Goal: Obtain resource: Download file/media

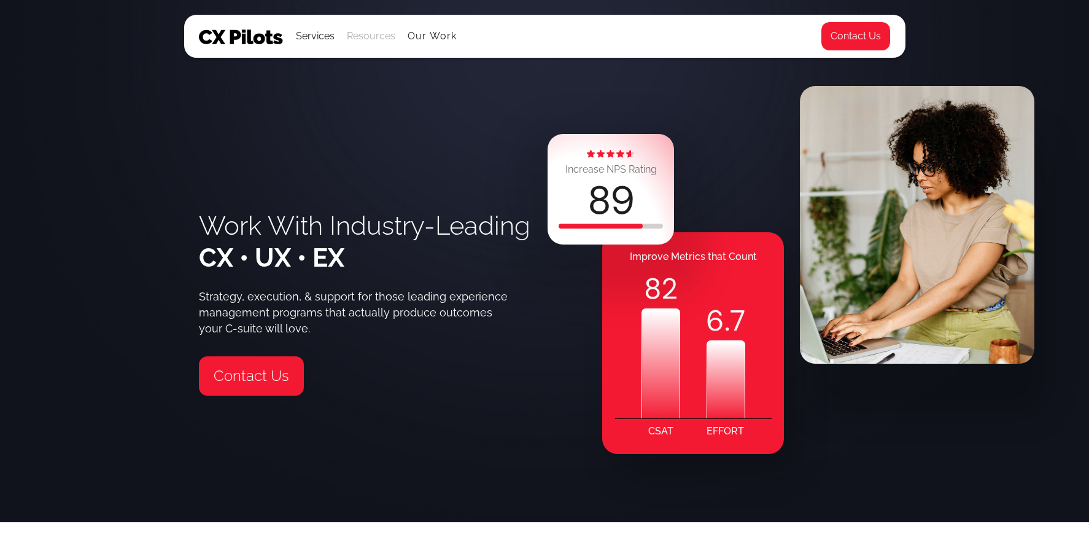
click at [364, 39] on div "Resources" at bounding box center [371, 36] width 49 height 17
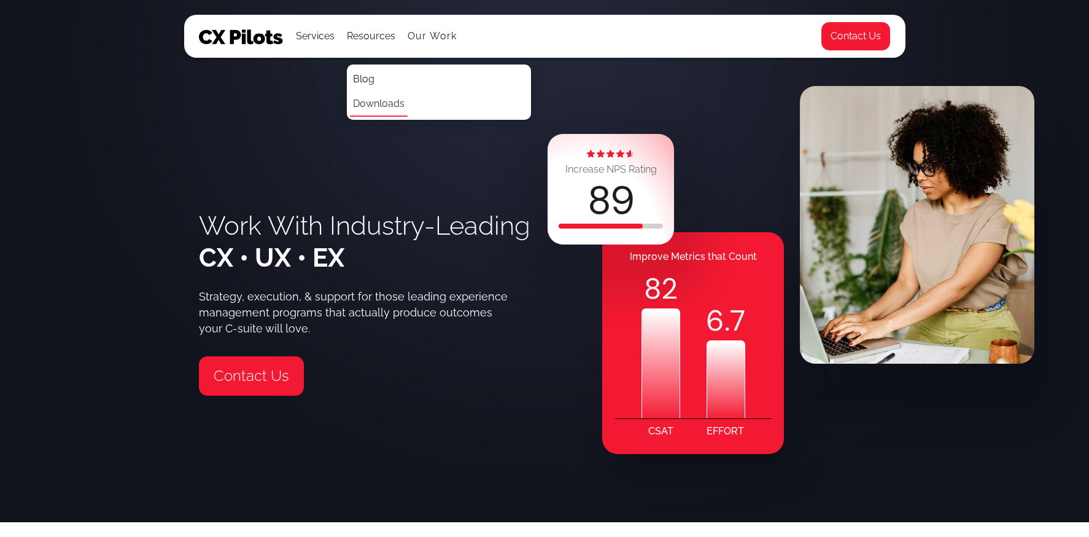
click at [371, 108] on link "Downloads" at bounding box center [379, 104] width 58 height 25
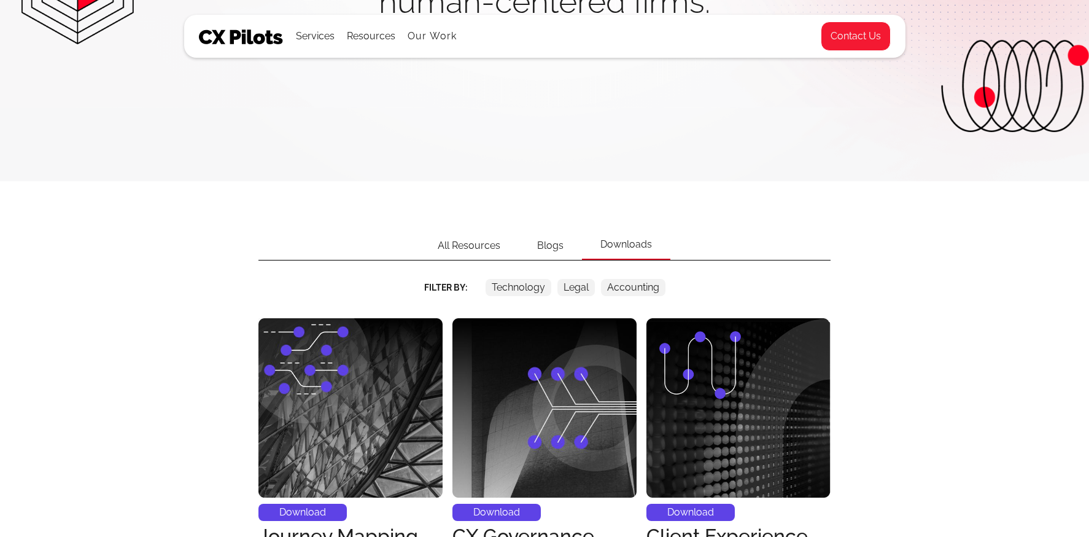
scroll to position [217, 0]
click at [542, 247] on div "Blogs" at bounding box center [550, 246] width 63 height 28
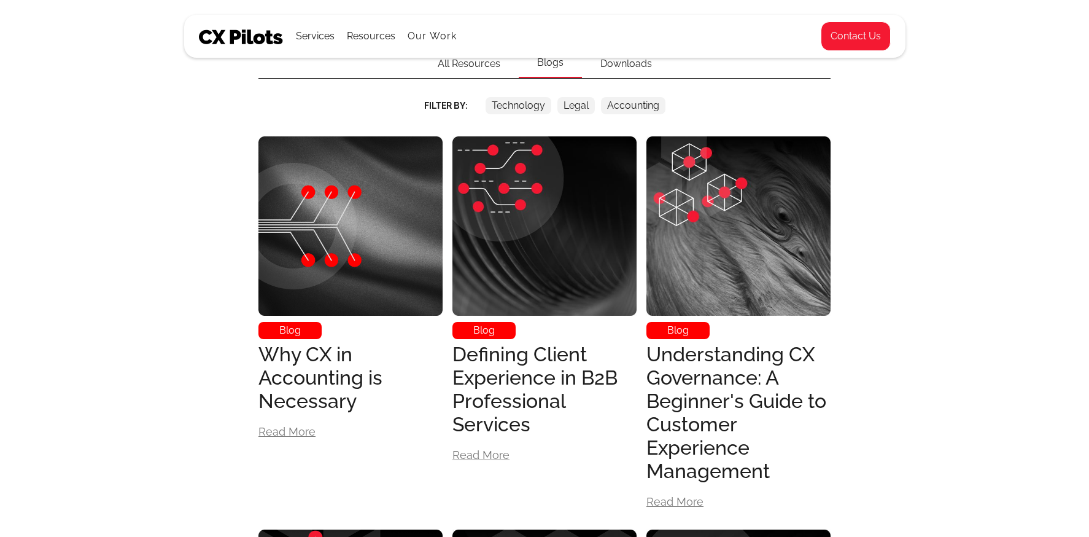
scroll to position [155, 0]
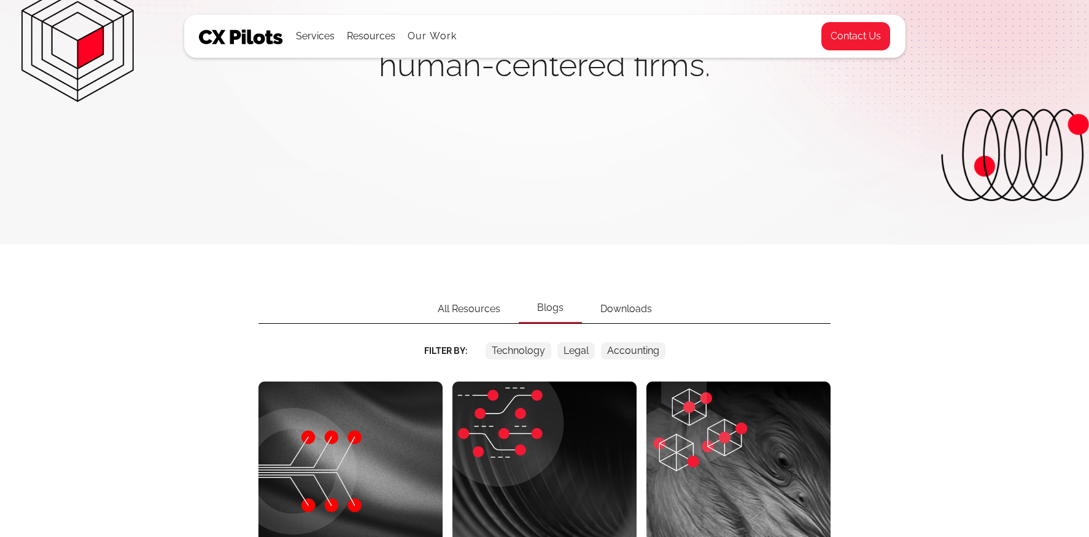
click at [646, 309] on div "Downloads" at bounding box center [626, 309] width 88 height 28
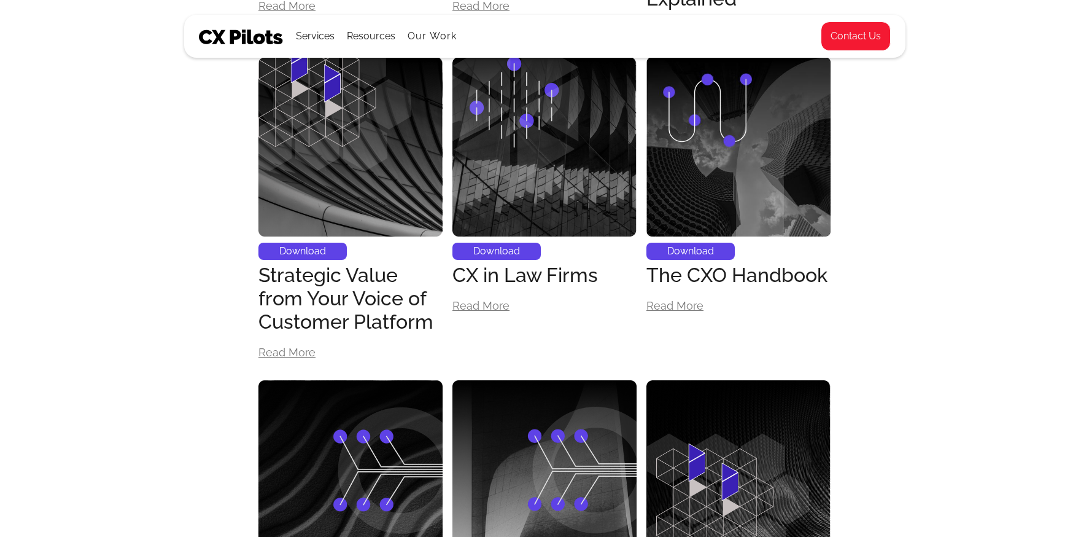
scroll to position [805, 0]
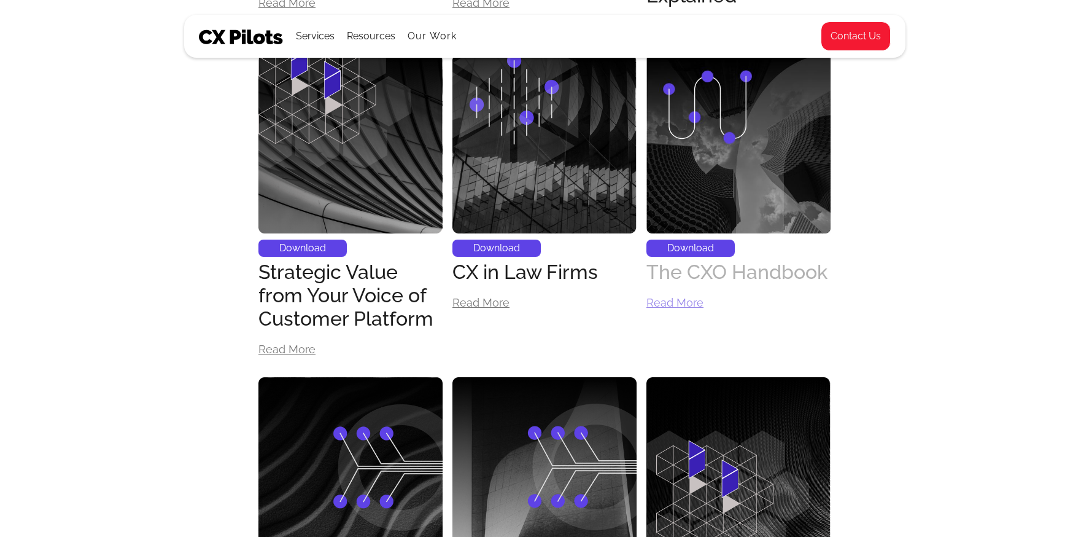
click at [708, 275] on div "The CXO Handbook" at bounding box center [737, 271] width 181 height 23
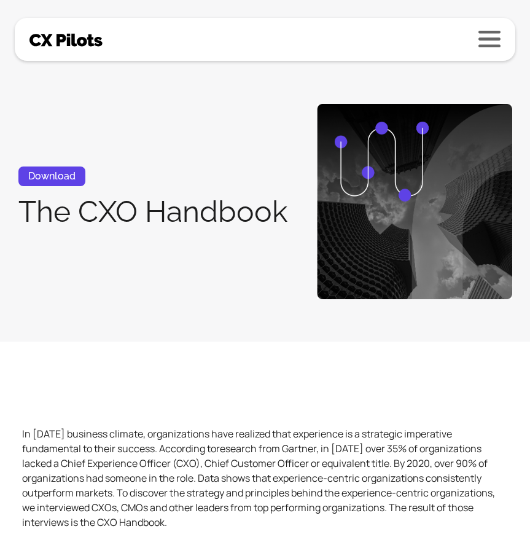
click at [482, 37] on link at bounding box center [489, 39] width 22 height 17
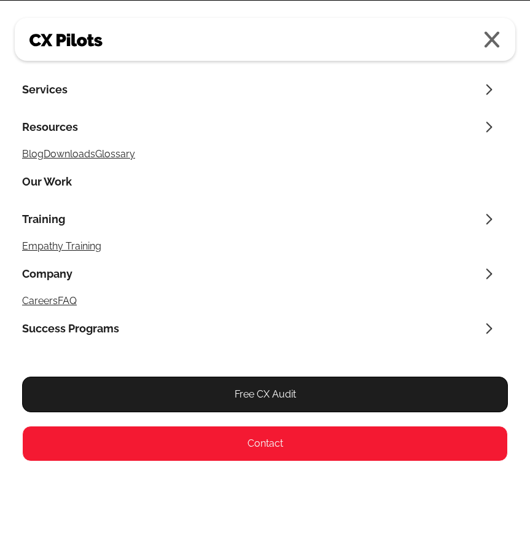
click at [487, 39] on link at bounding box center [492, 39] width 18 height 17
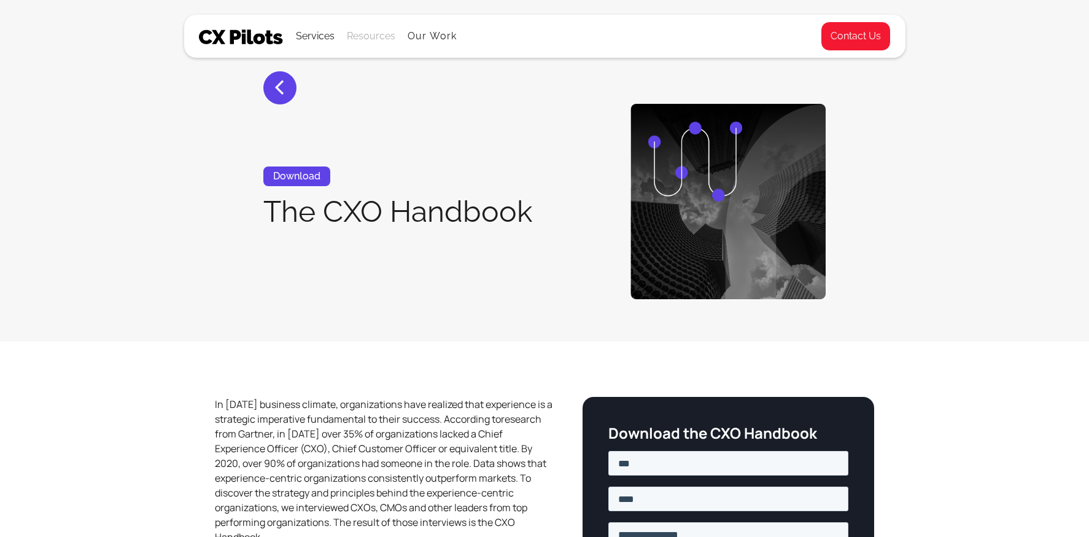
click at [367, 39] on div "Resources" at bounding box center [371, 36] width 49 height 17
click at [317, 39] on div "Services" at bounding box center [315, 36] width 39 height 17
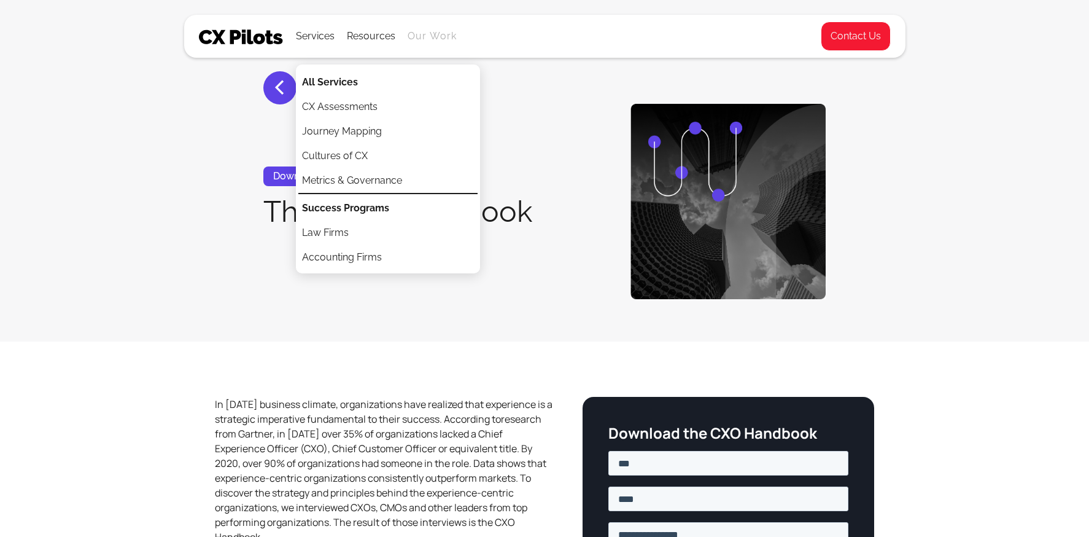
click at [449, 36] on link "Our Work" at bounding box center [433, 36] width 50 height 11
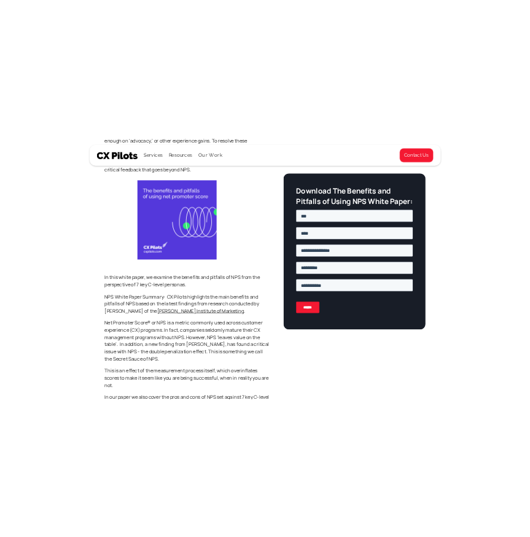
scroll to position [498, 0]
